Goal: Navigation & Orientation: Find specific page/section

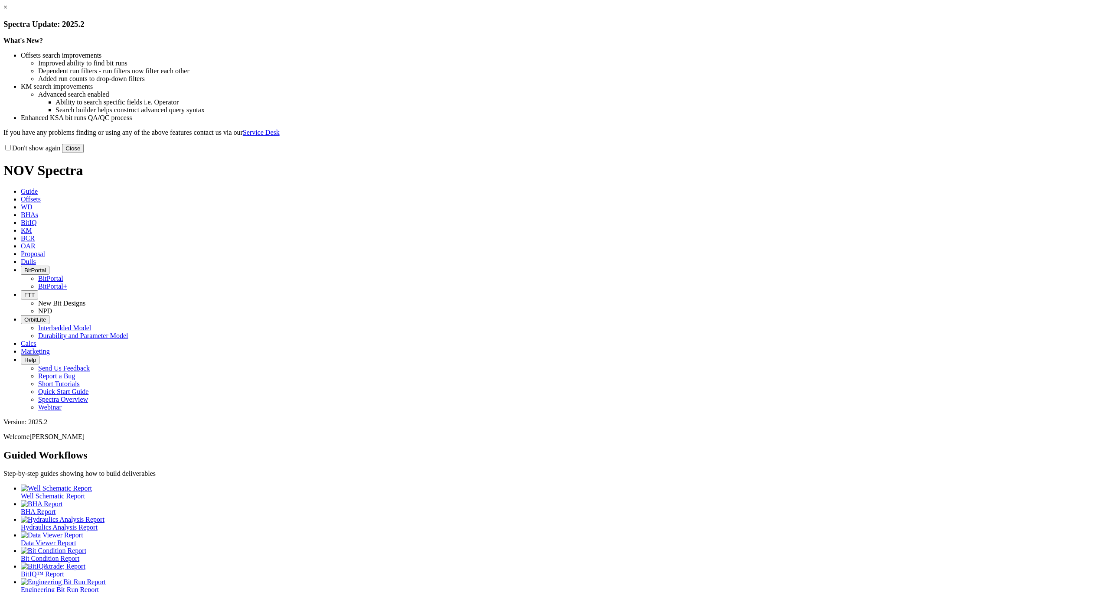
click at [84, 153] on button "Close" at bounding box center [73, 148] width 22 height 9
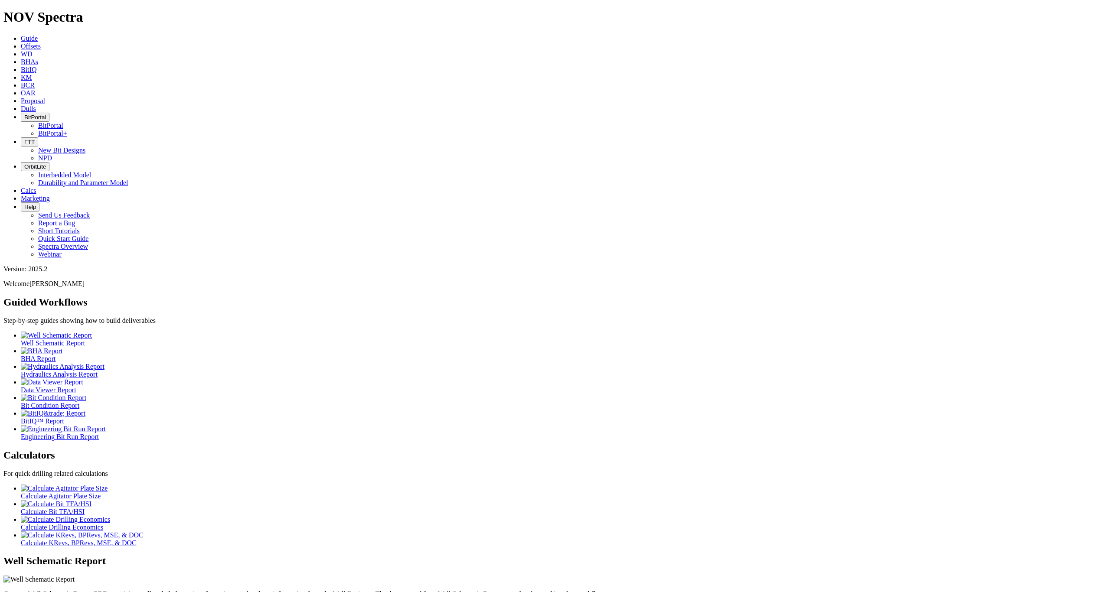
click at [46, 114] on span "BitPortal" at bounding box center [35, 117] width 22 height 7
click at [63, 122] on link "BitPortal" at bounding box center [50, 125] width 25 height 7
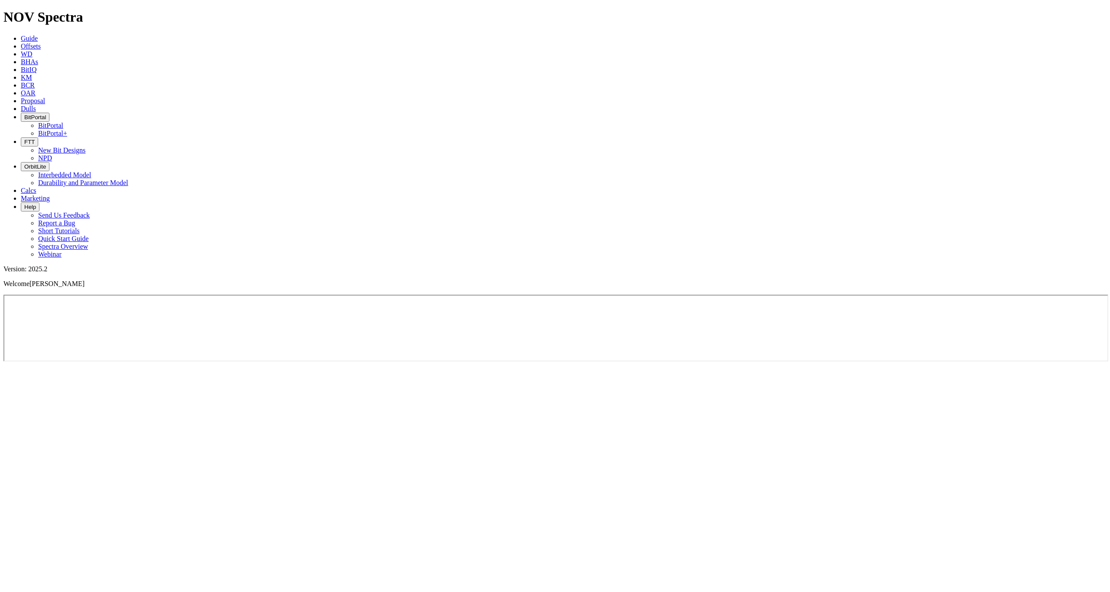
click at [49, 113] on button "BitPortal" at bounding box center [35, 117] width 29 height 9
click at [67, 130] on link "BitPortal+" at bounding box center [52, 133] width 29 height 7
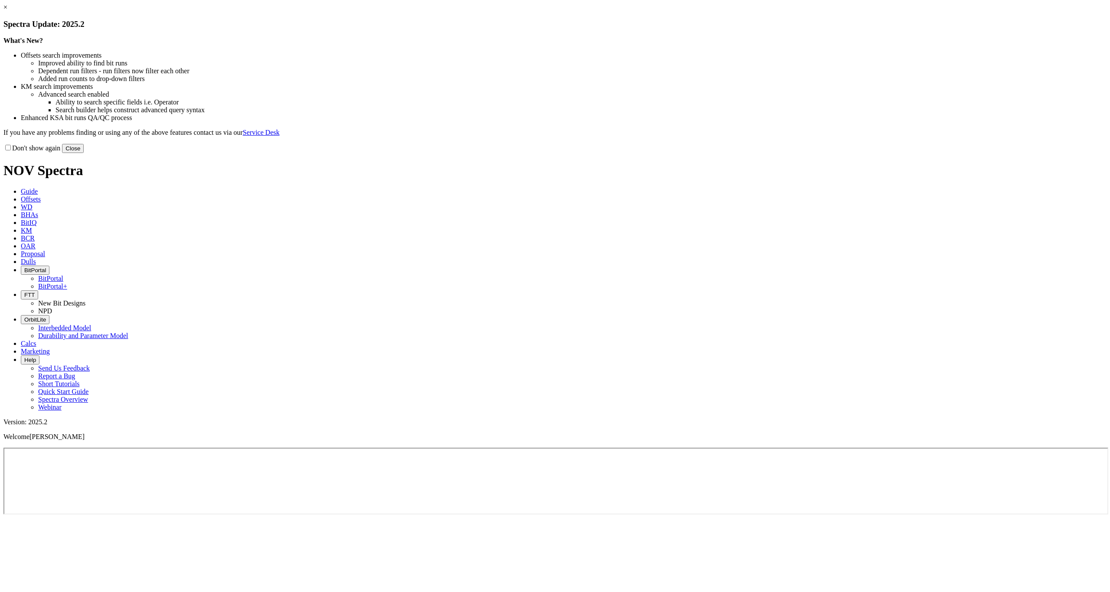
click at [84, 153] on button "Close" at bounding box center [73, 148] width 22 height 9
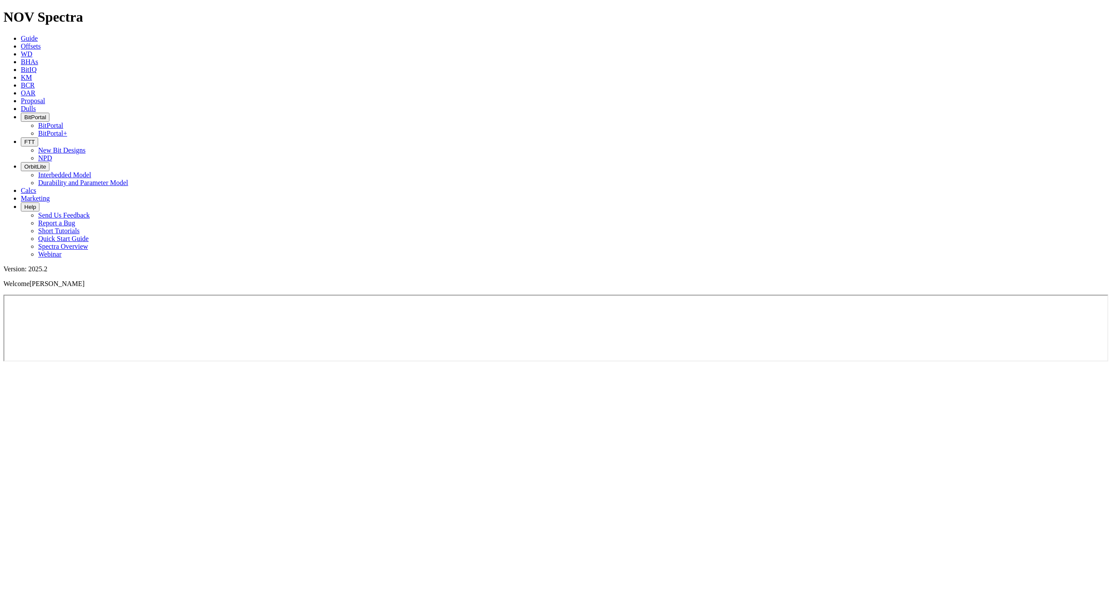
click at [38, 137] on button "FTT" at bounding box center [29, 141] width 17 height 9
drag, startPoint x: 430, startPoint y: 12, endPoint x: 433, endPoint y: 15, distance: 4.6
click at [24, 114] on icon "button" at bounding box center [24, 117] width 0 height 7
click at [63, 122] on link "BitPortal" at bounding box center [50, 125] width 25 height 7
